Goal: Task Accomplishment & Management: Complete application form

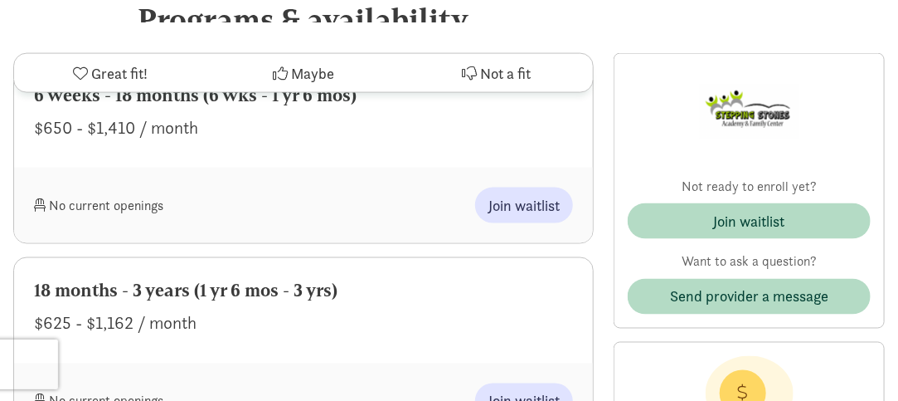
scroll to position [705, 0]
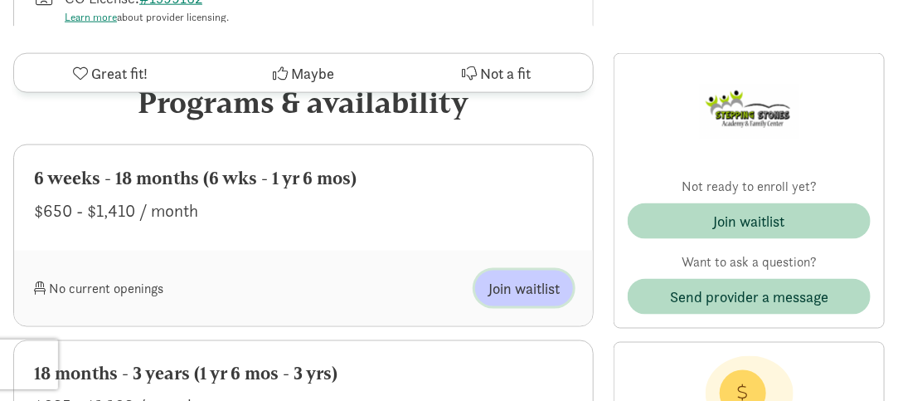
click at [508, 288] on span "Join waitlist" at bounding box center [524, 288] width 71 height 22
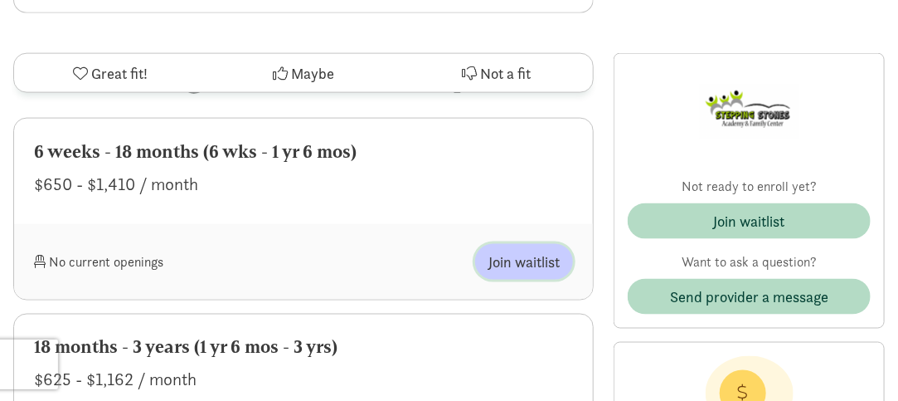
click at [513, 265] on span "Join waitlist" at bounding box center [524, 261] width 71 height 22
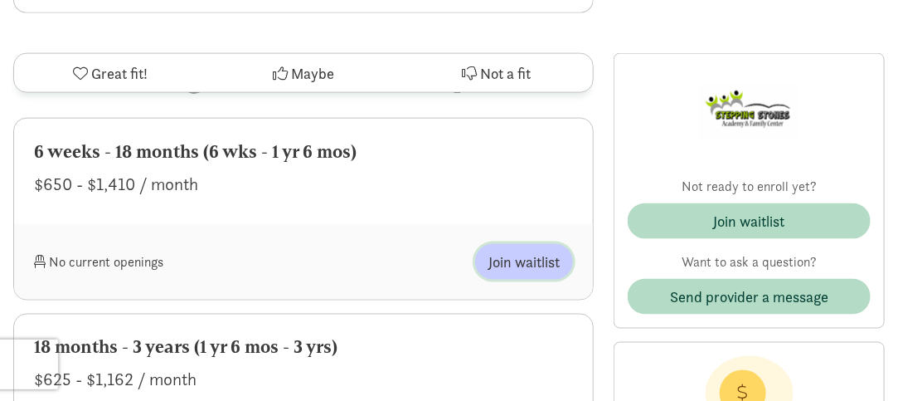
click at [513, 265] on span "Join waitlist" at bounding box center [524, 261] width 71 height 22
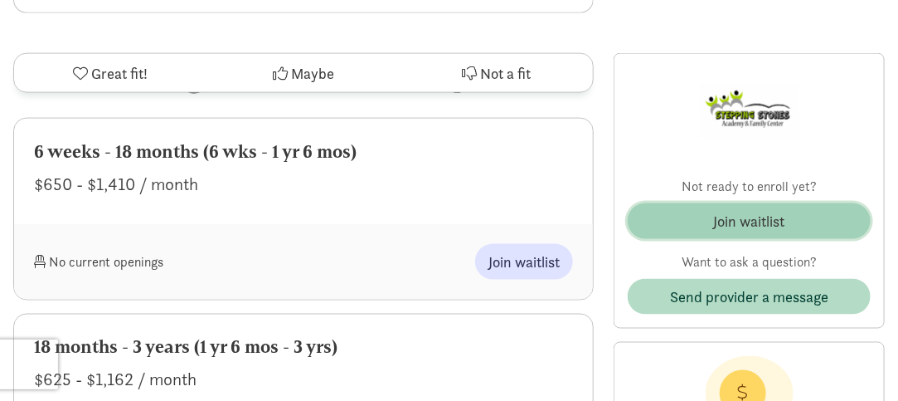
click at [839, 212] on span "Join waitlist" at bounding box center [749, 221] width 216 height 22
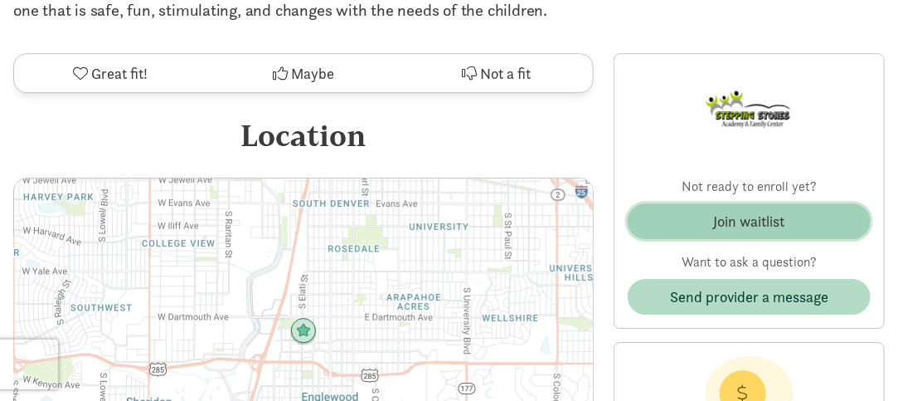
scroll to position [1631, 0]
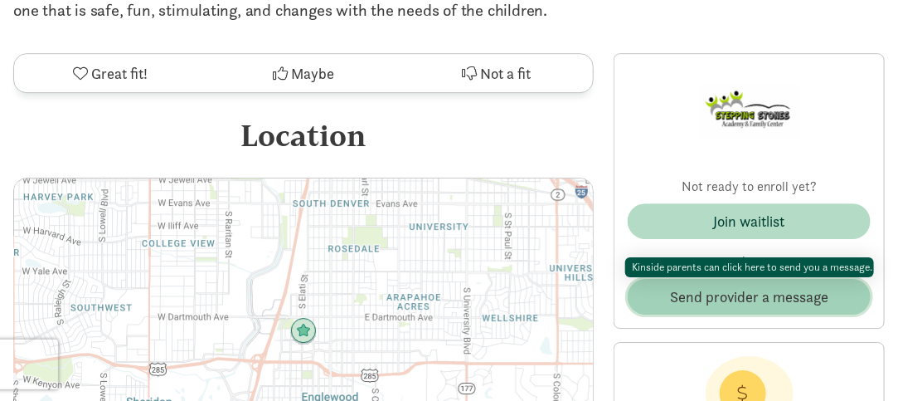
click at [790, 300] on span "Send provider a message" at bounding box center [749, 296] width 158 height 22
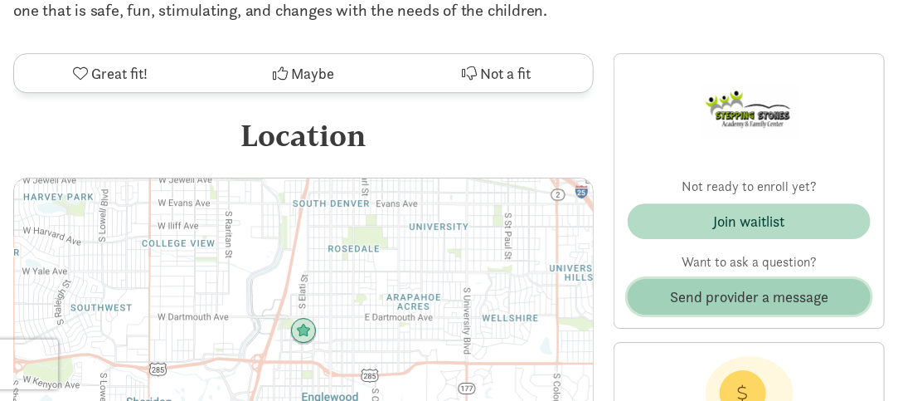
click at [790, 300] on span "Send provider a message" at bounding box center [749, 296] width 158 height 22
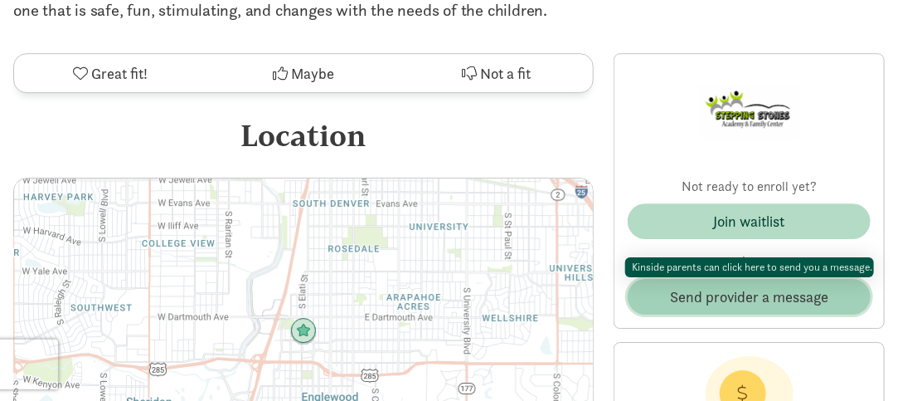
click at [790, 300] on span "Send provider a message" at bounding box center [749, 296] width 158 height 22
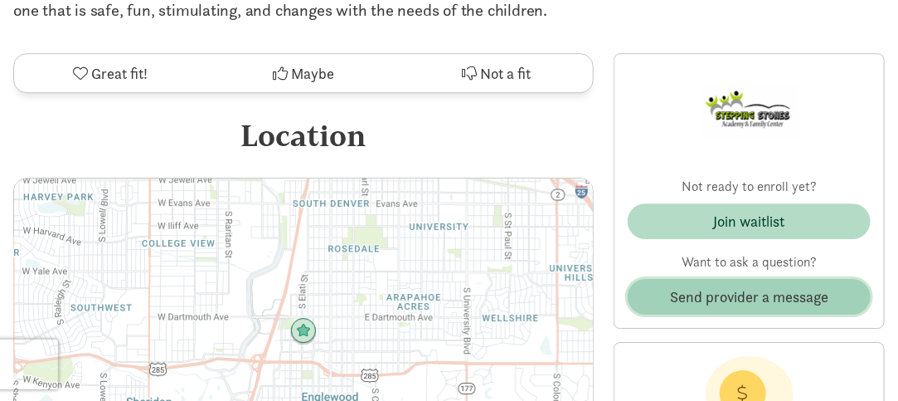
click at [790, 300] on span "Send provider a message" at bounding box center [749, 296] width 158 height 22
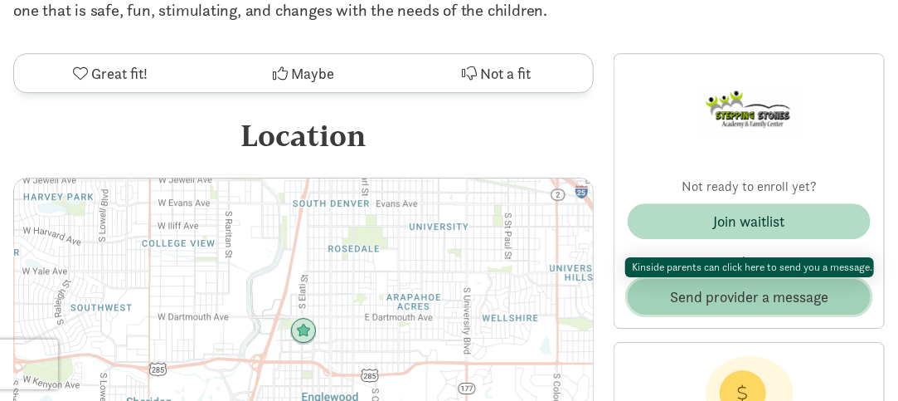
click at [790, 300] on span "Send provider a message" at bounding box center [749, 296] width 158 height 22
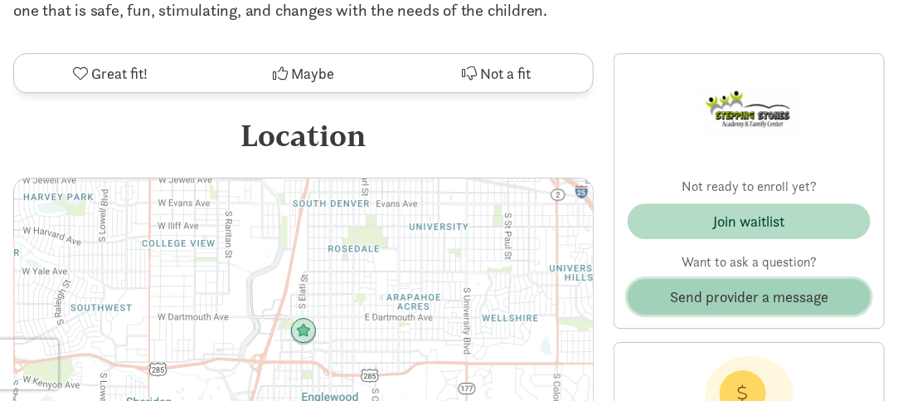
click at [790, 300] on span "Send provider a message" at bounding box center [749, 296] width 158 height 22
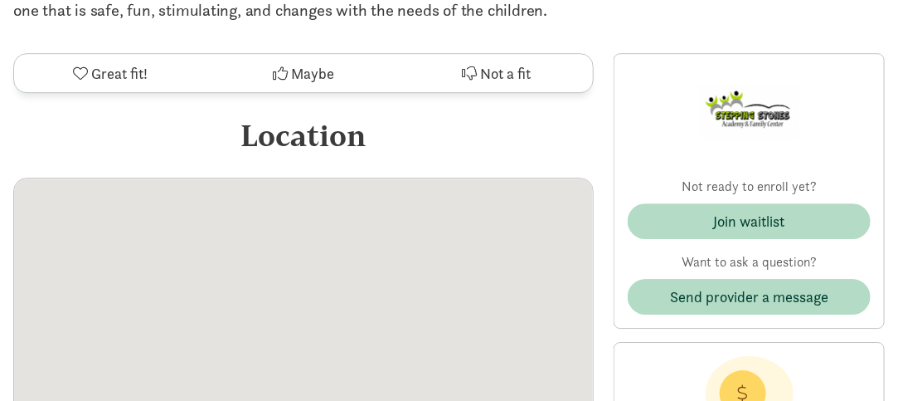
scroll to position [1631, 0]
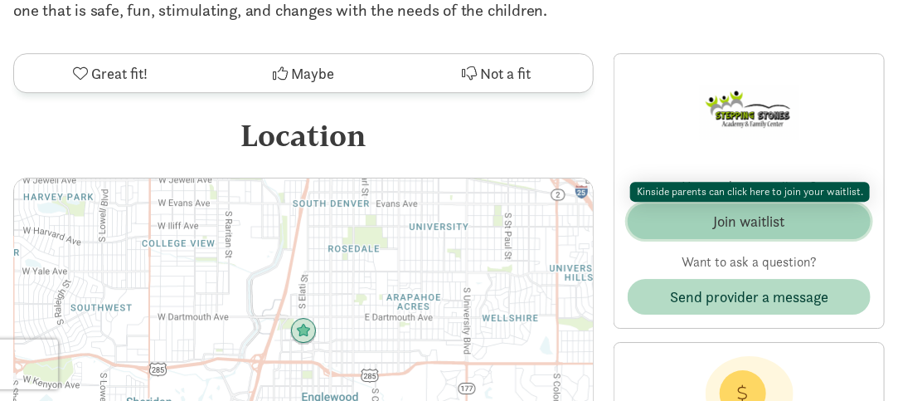
click at [799, 221] on span "Join waitlist" at bounding box center [749, 221] width 216 height 22
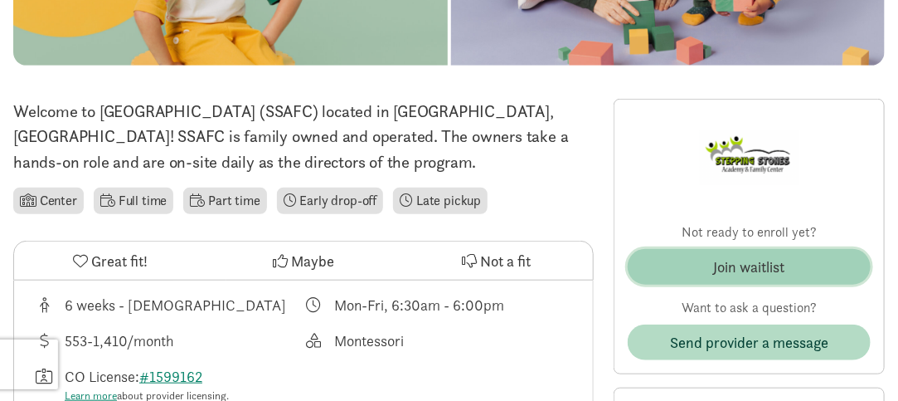
scroll to position [328, 0]
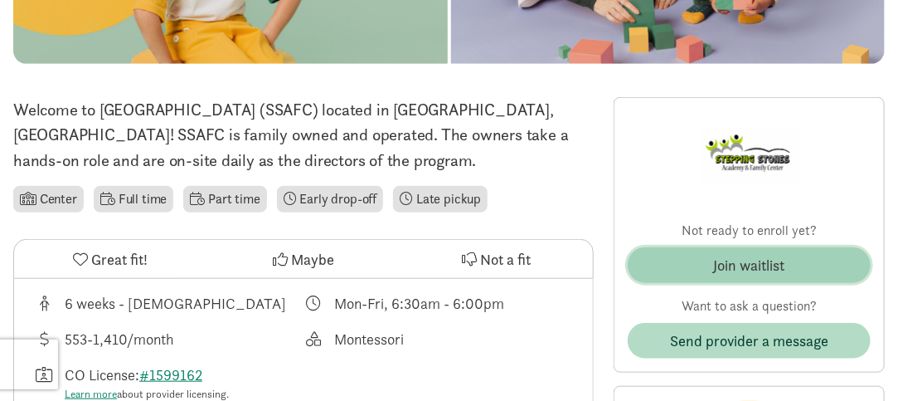
click at [828, 275] on span "Join waitlist" at bounding box center [749, 265] width 216 height 22
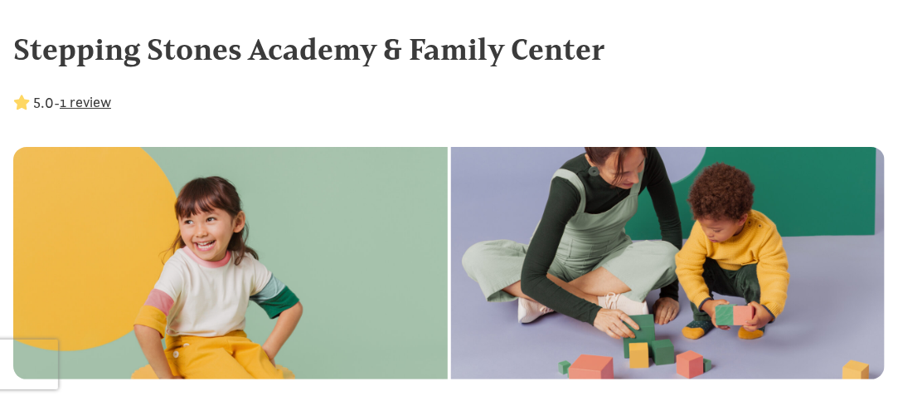
scroll to position [0, 0]
